Goal: Download file/media

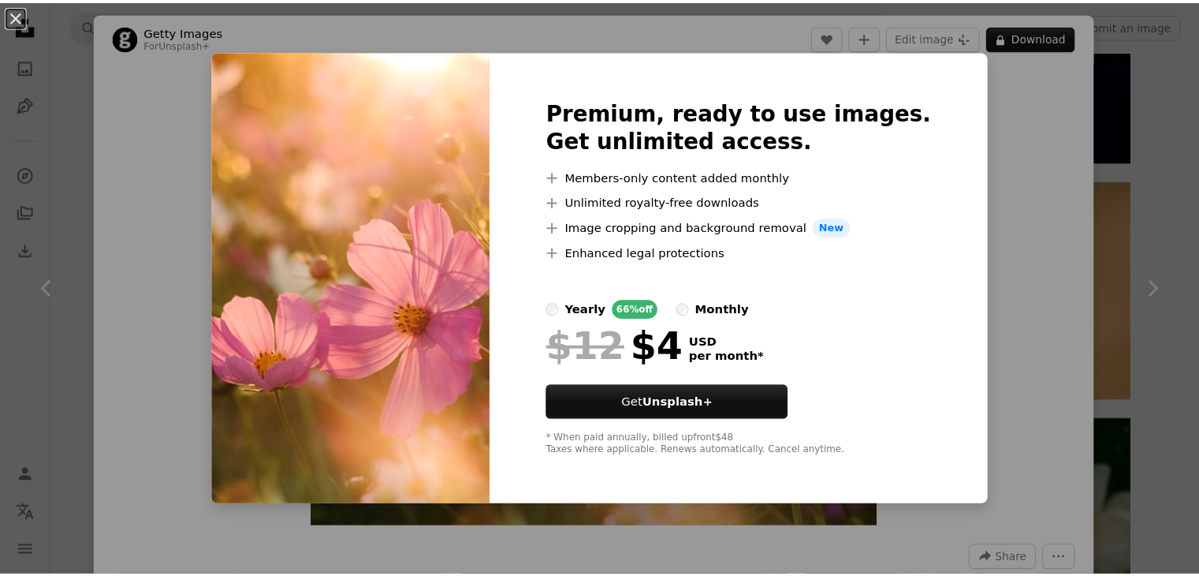
scroll to position [2324, 0]
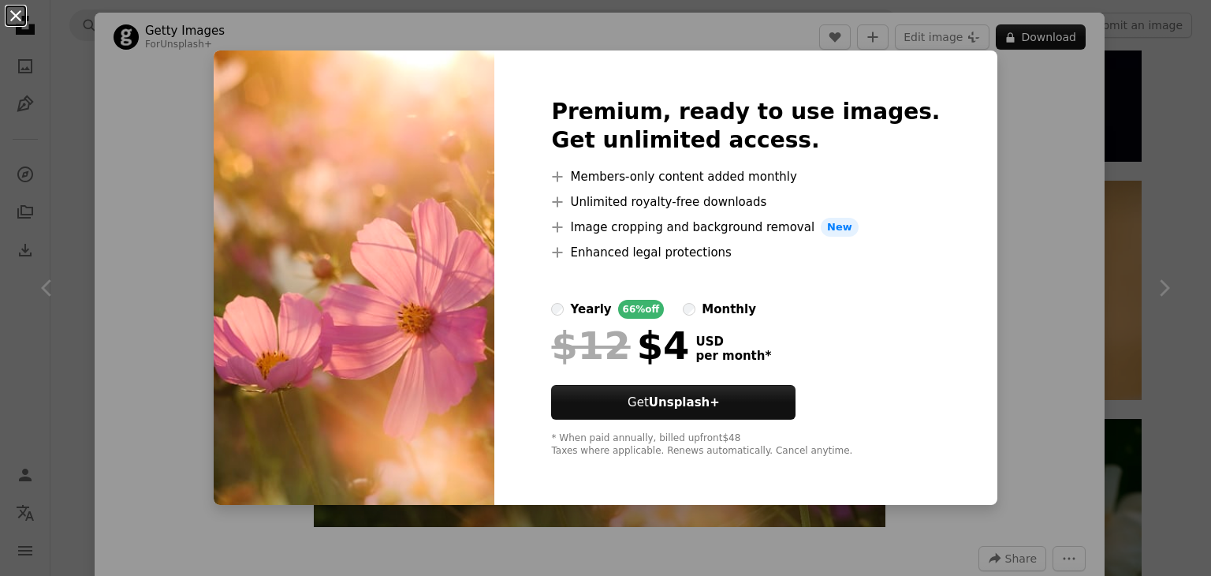
click at [19, 20] on button "An X shape" at bounding box center [15, 15] width 19 height 19
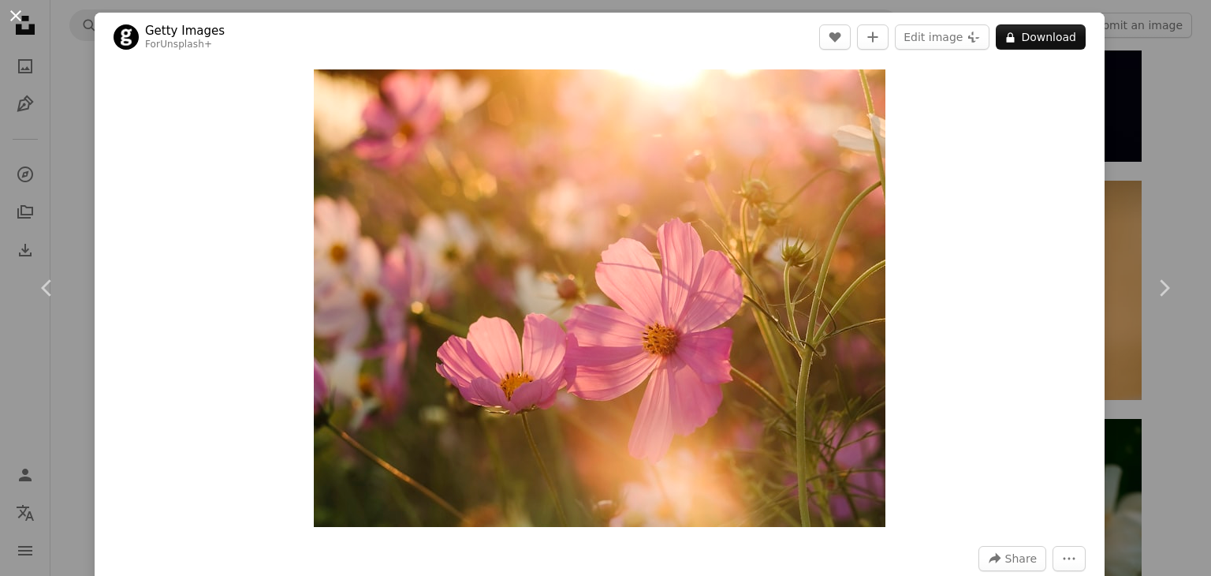
click at [9, 21] on button "An X shape" at bounding box center [15, 15] width 19 height 19
